Goal: Navigation & Orientation: Find specific page/section

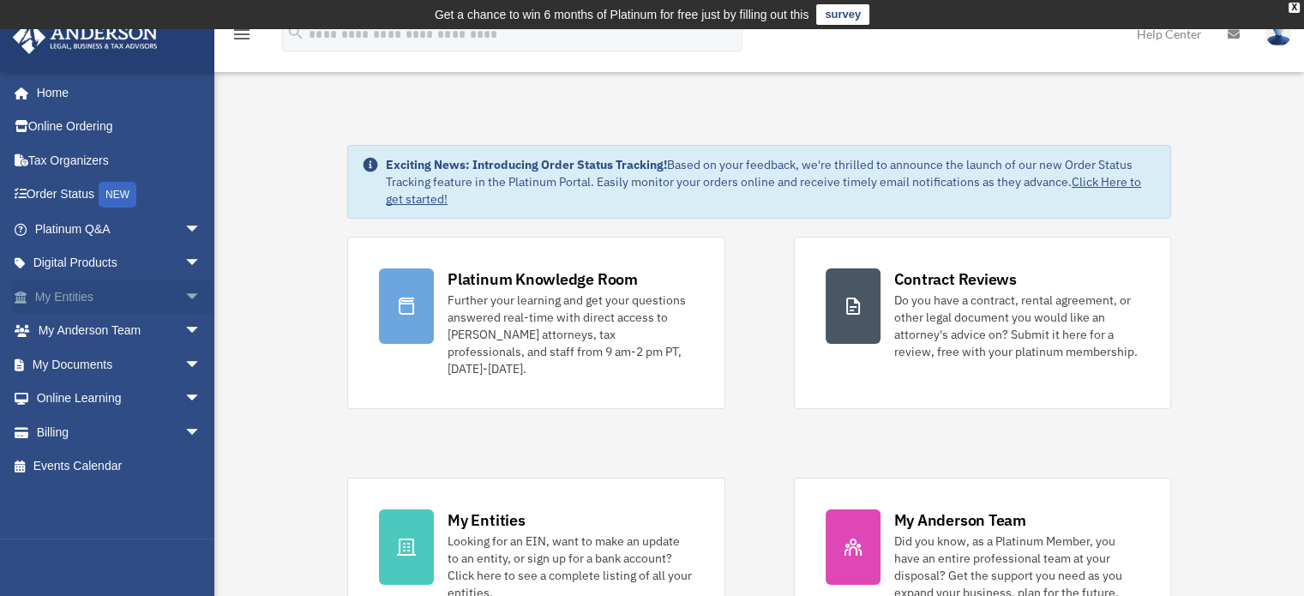
click at [48, 294] on link "My Entities arrow_drop_down" at bounding box center [119, 297] width 215 height 34
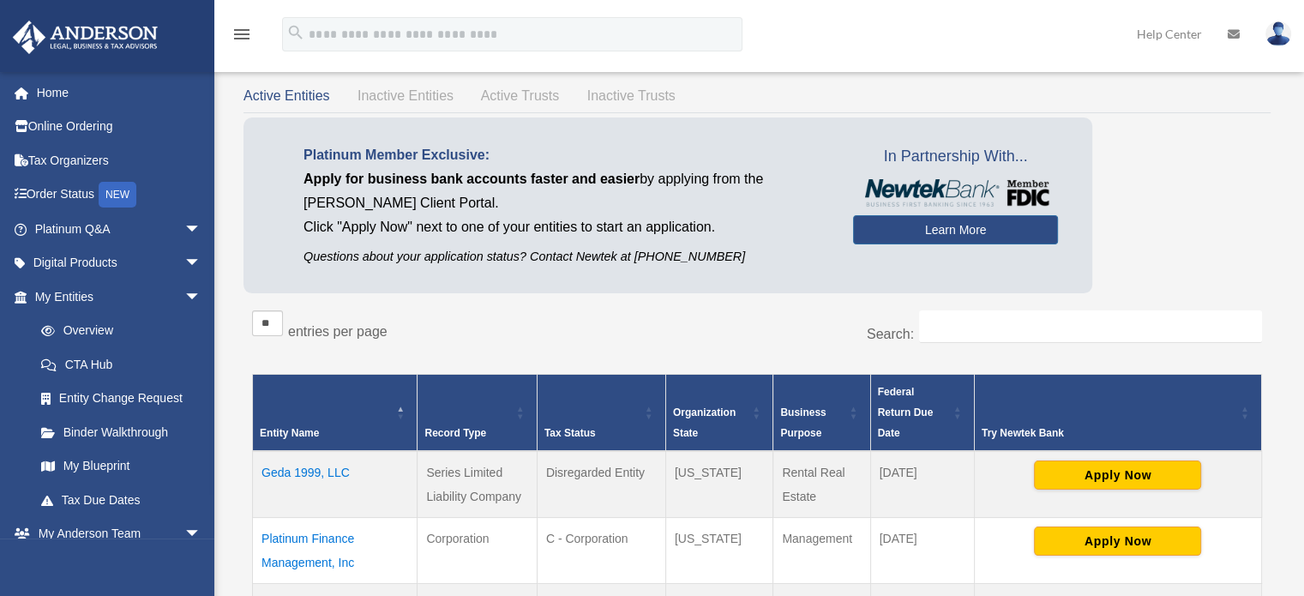
scroll to position [171, 0]
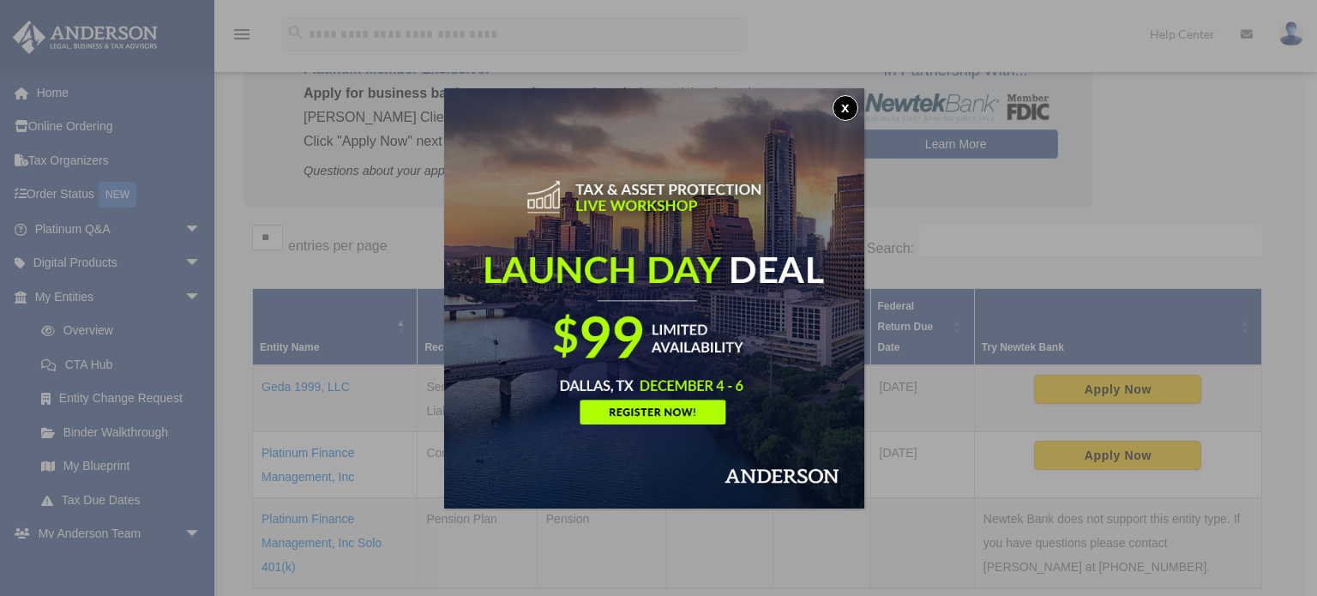
click at [844, 103] on button "x" at bounding box center [846, 108] width 26 height 26
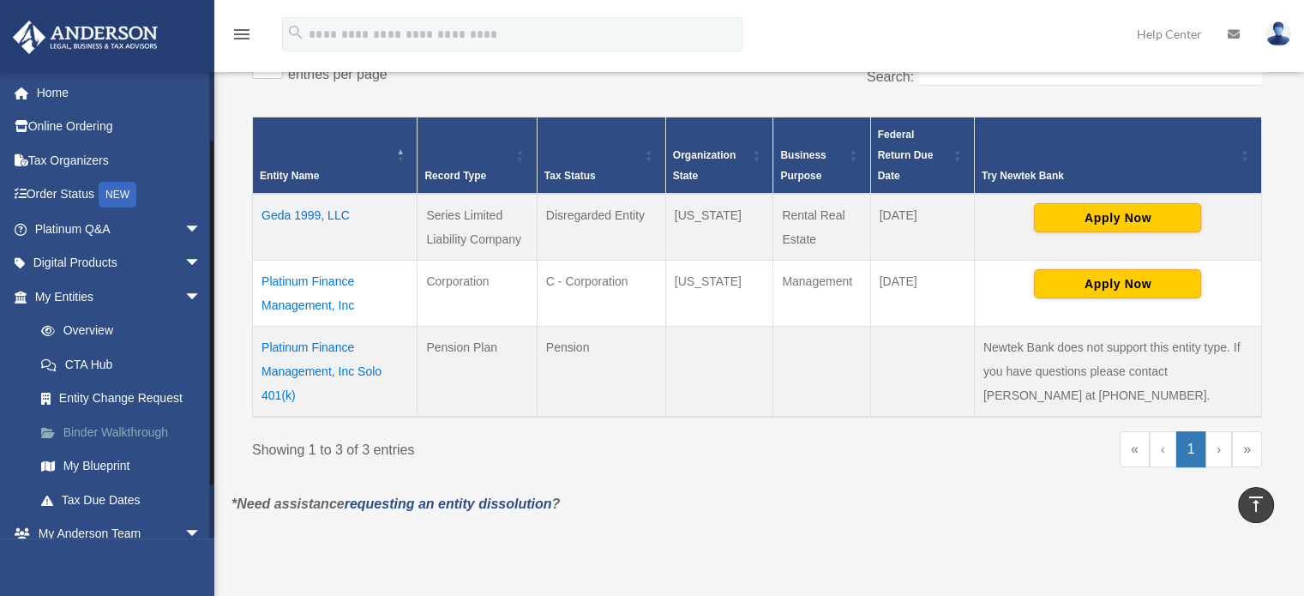
scroll to position [86, 0]
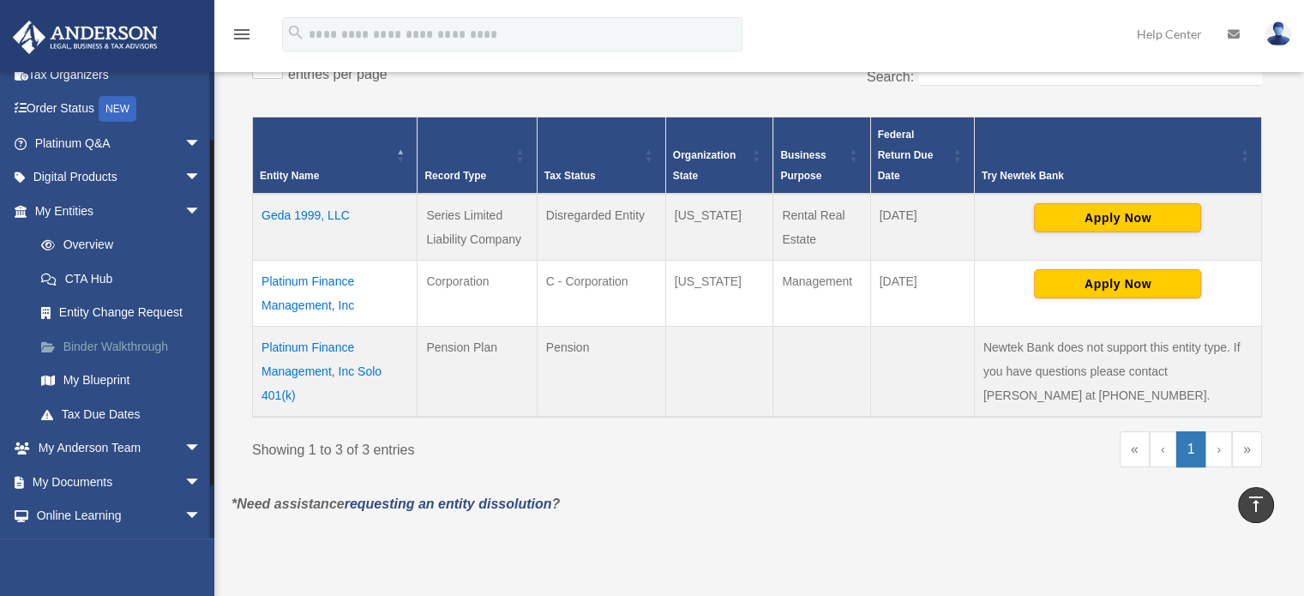
click at [82, 341] on link "Binder Walkthrough" at bounding box center [125, 346] width 203 height 34
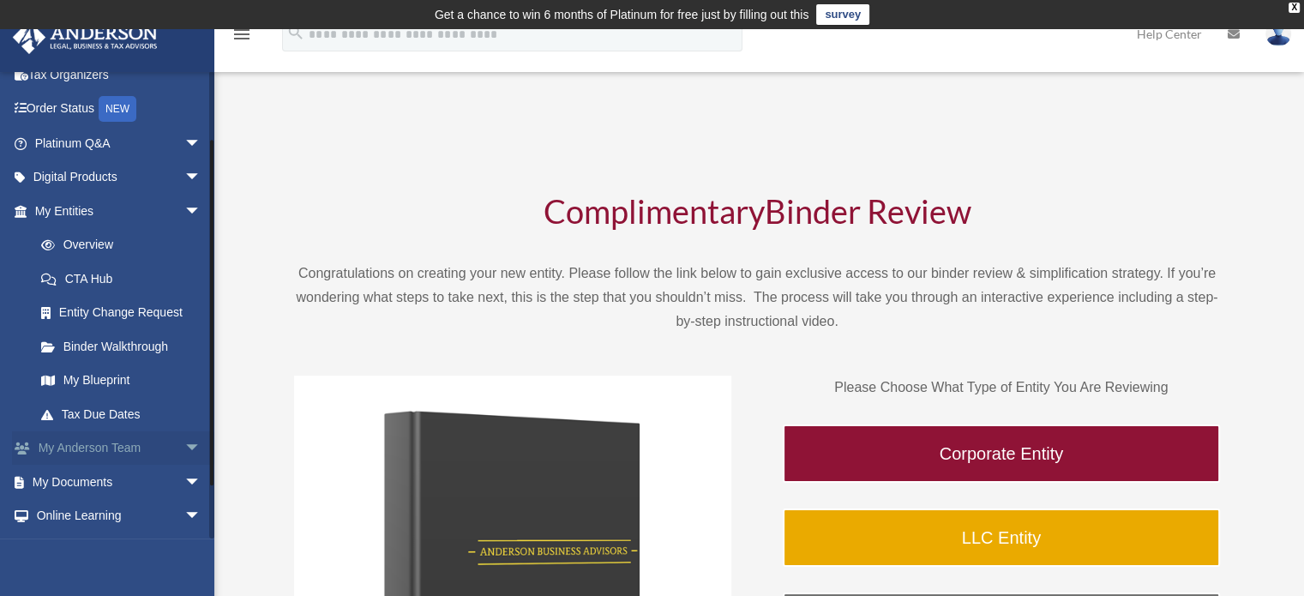
scroll to position [151, 0]
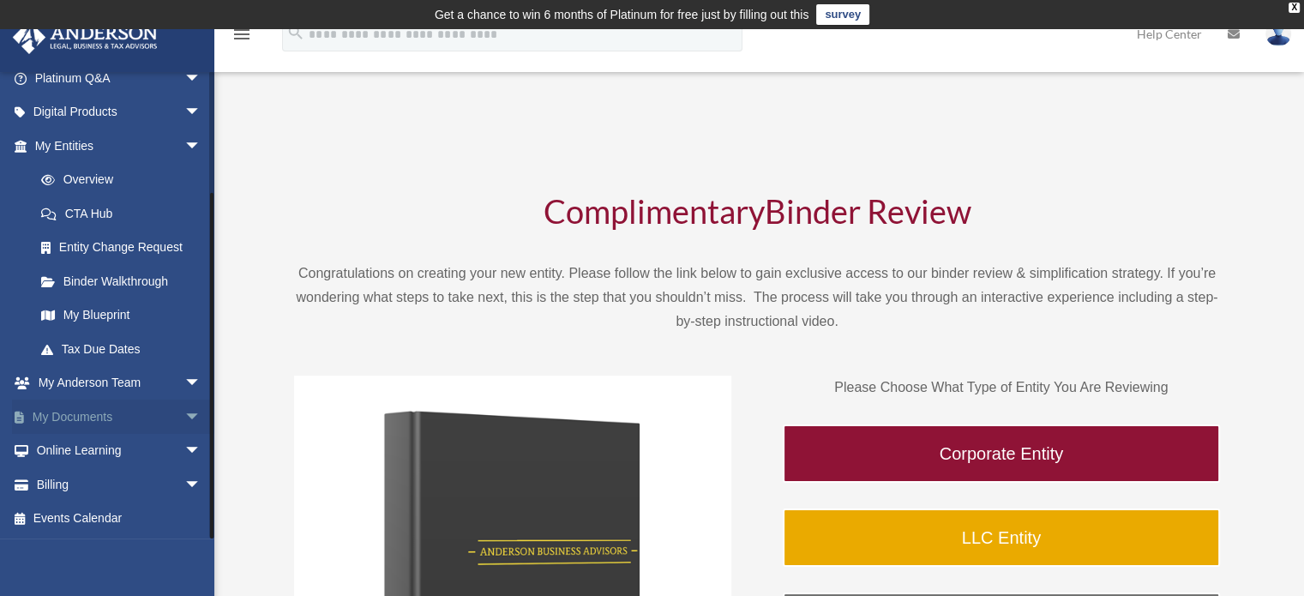
click at [89, 418] on link "My Documents arrow_drop_down" at bounding box center [119, 417] width 215 height 34
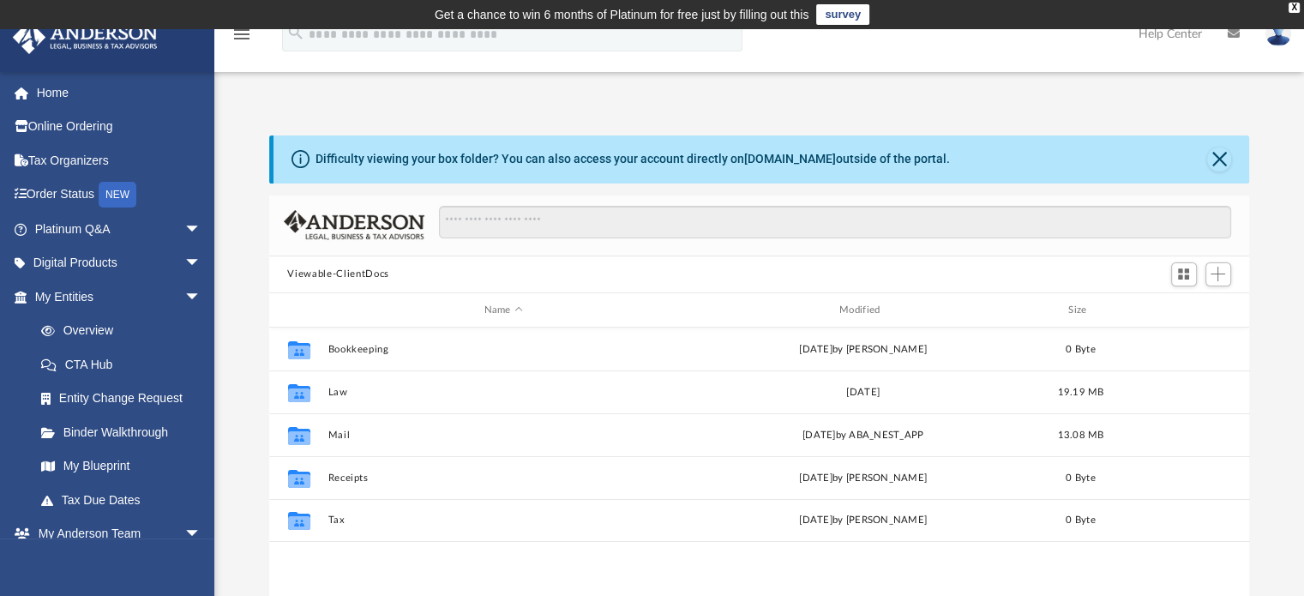
scroll to position [376, 967]
click at [69, 158] on link "Tax Organizers" at bounding box center [119, 160] width 215 height 34
click at [138, 430] on link "Binder Walkthrough" at bounding box center [125, 432] width 203 height 34
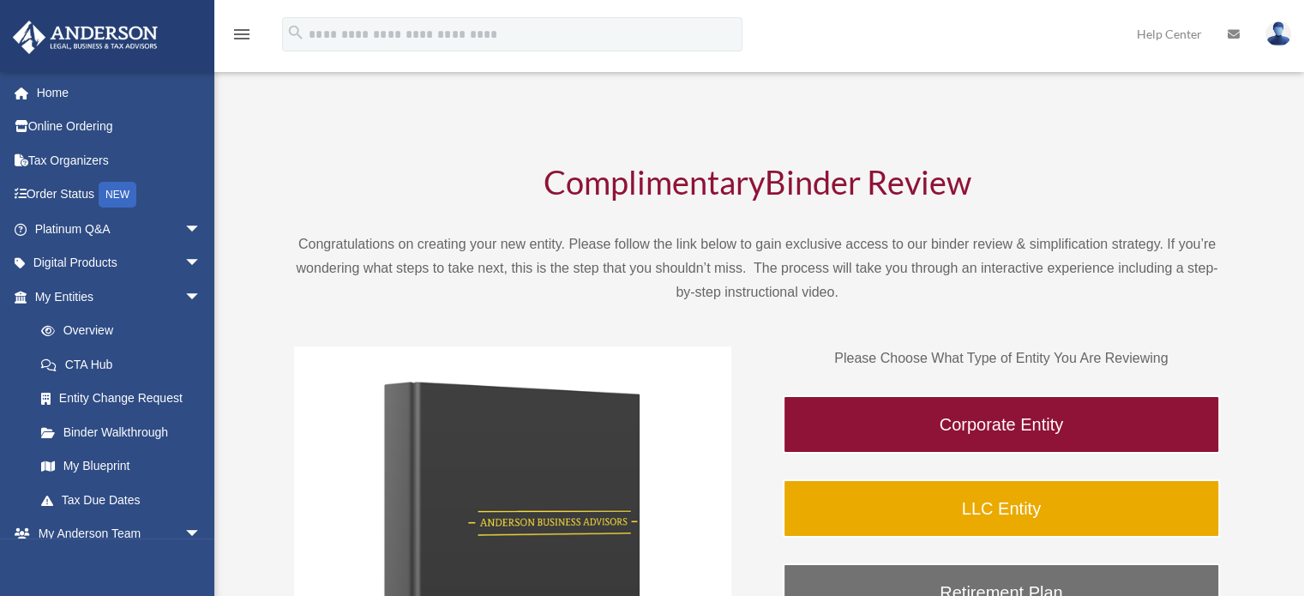
click at [106, 459] on link "My Blueprint" at bounding box center [125, 466] width 203 height 34
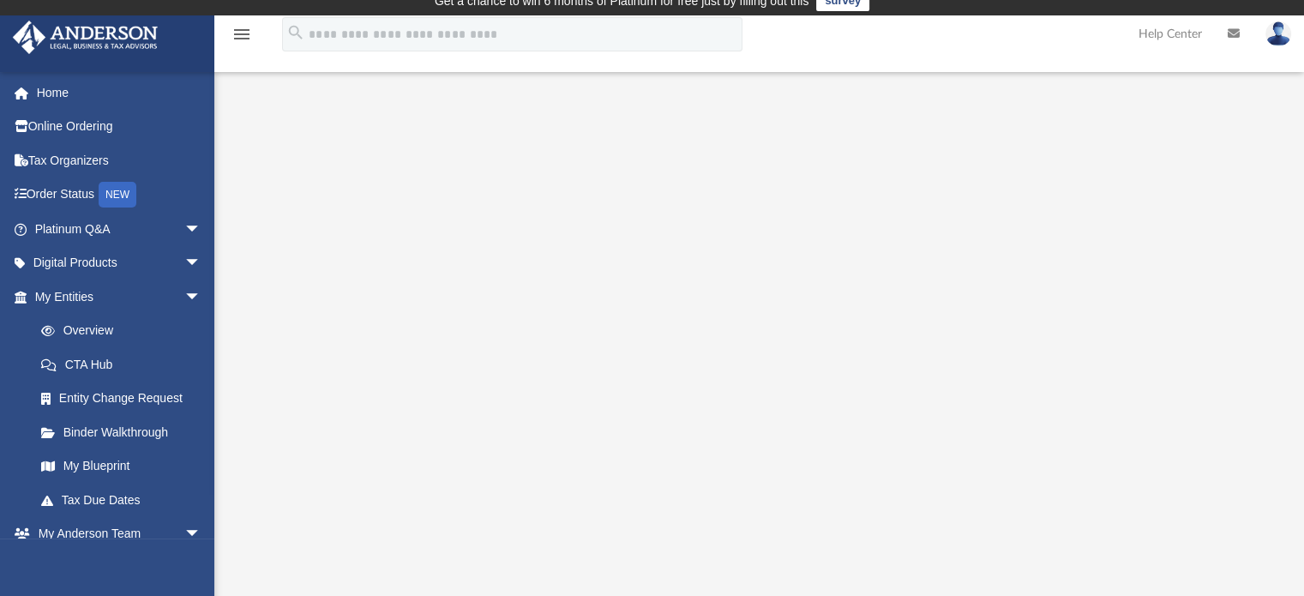
scroll to position [13, 0]
